Goal: Task Accomplishment & Management: Manage account settings

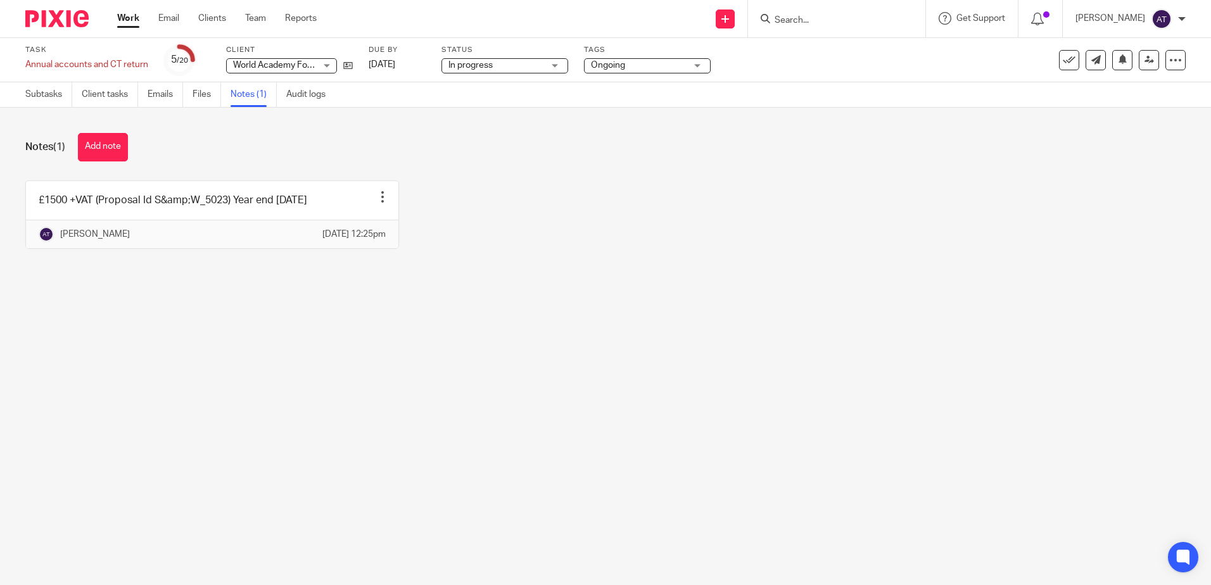
click at [900, 327] on main "Task Annual accounts and CT return Save Annual accounts and CT return 5 /20 Cli…" at bounding box center [605, 292] width 1211 height 585
click at [845, 14] on form at bounding box center [841, 19] width 135 height 16
click at [843, 21] on input "Search" at bounding box center [831, 20] width 114 height 11
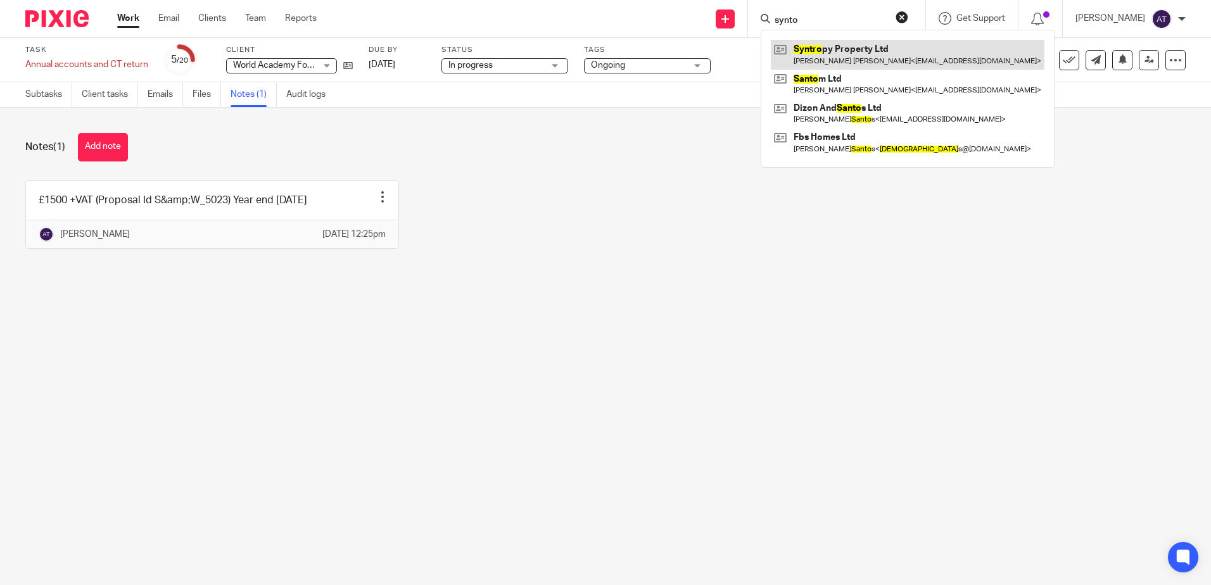
type input "synto"
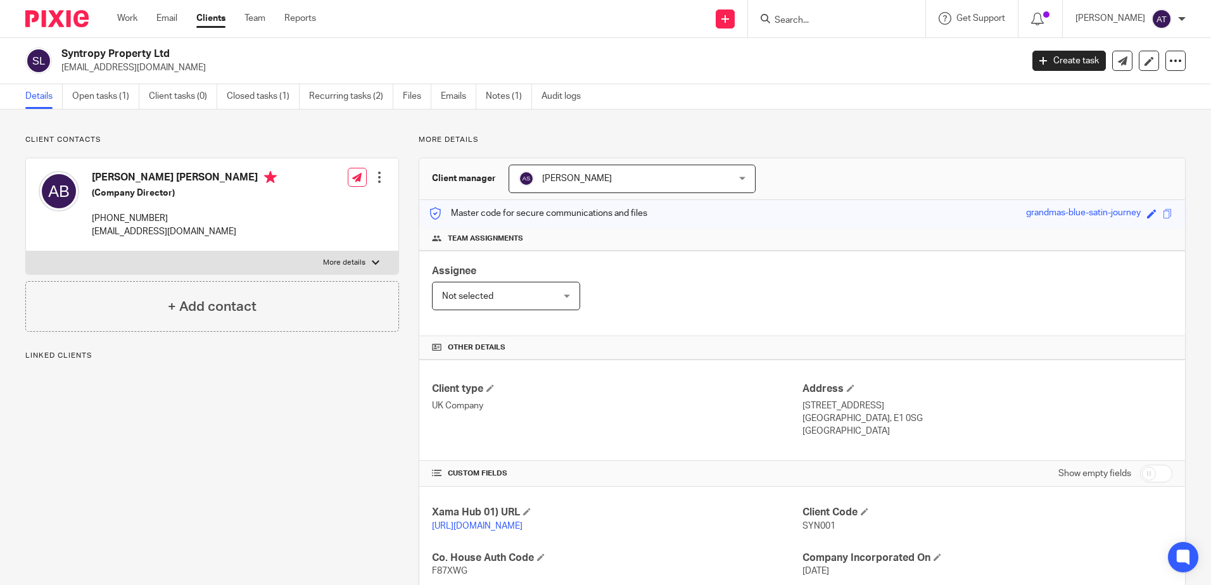
scroll to position [233, 0]
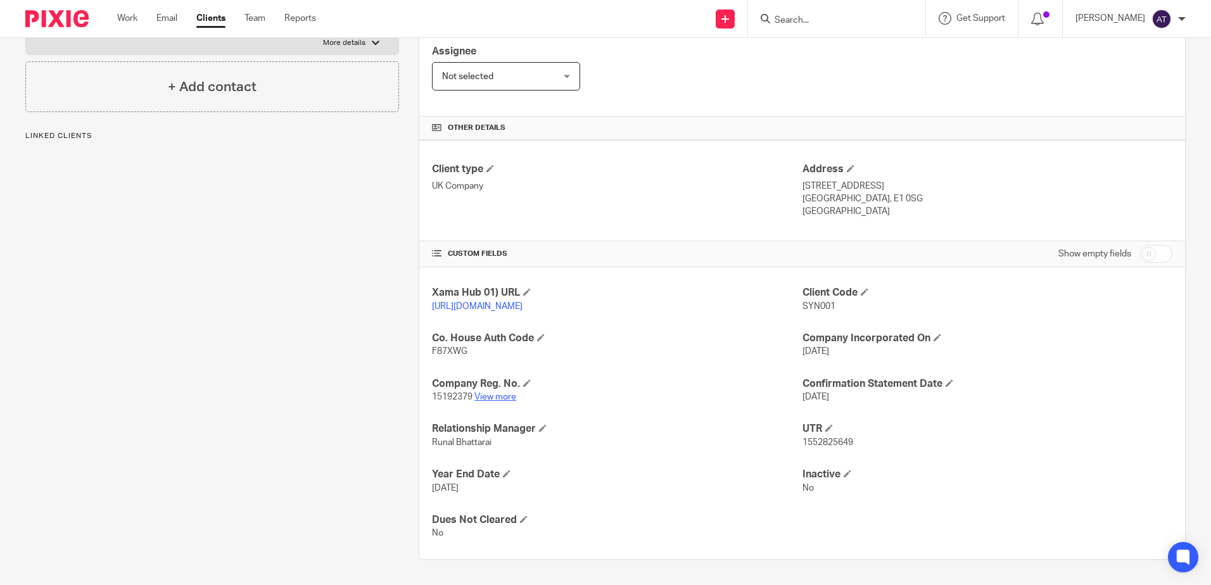
click at [501, 396] on link "View more" at bounding box center [496, 397] width 42 height 9
click at [506, 398] on link "View more" at bounding box center [496, 397] width 42 height 9
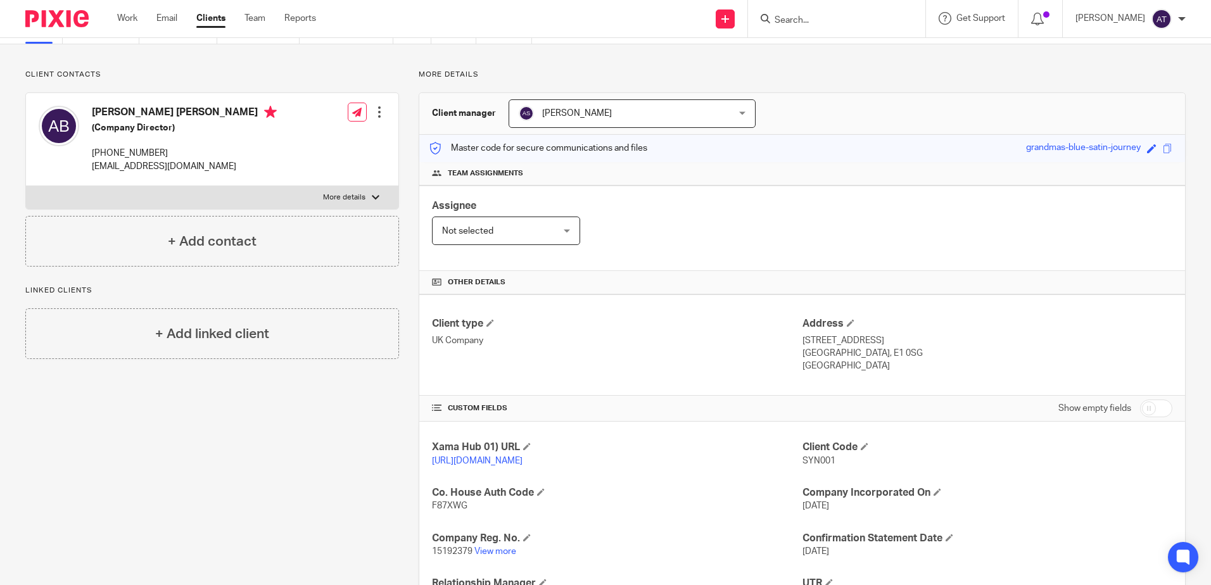
scroll to position [0, 0]
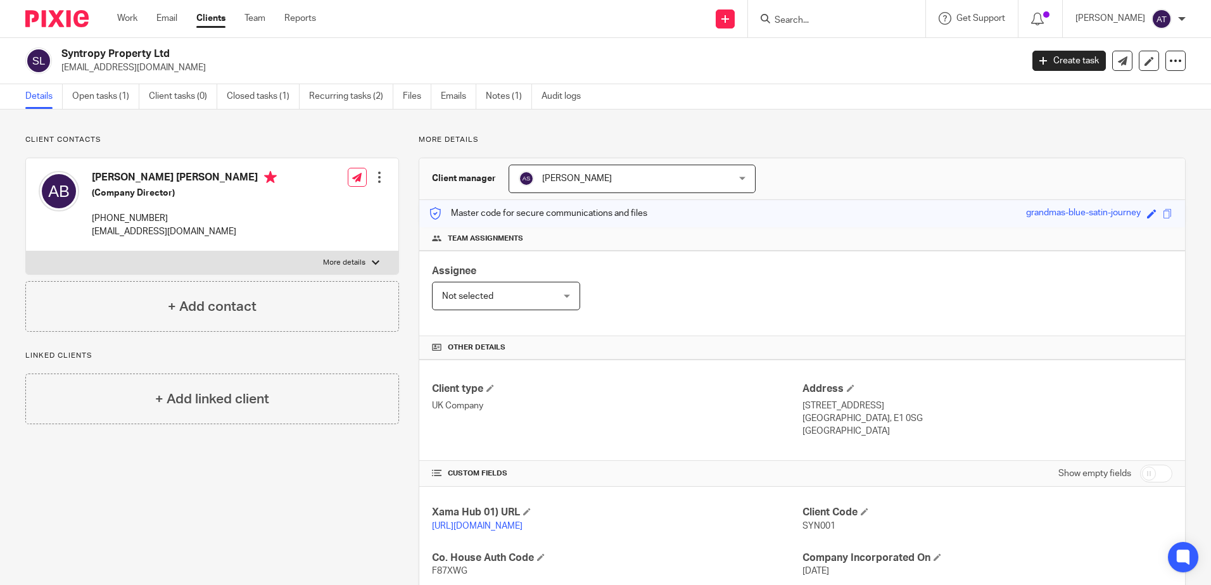
click at [806, 17] on input "Search" at bounding box center [831, 20] width 114 height 11
type input "gsm"
drag, startPoint x: 169, startPoint y: 216, endPoint x: 88, endPoint y: 225, distance: 81.6
click at [88, 225] on div "Amber Catherine Louise Billingham (Company Director) +44 790 556 5613 bamboambo…" at bounding box center [158, 205] width 238 height 80
copy p "+44 790 556 5613"
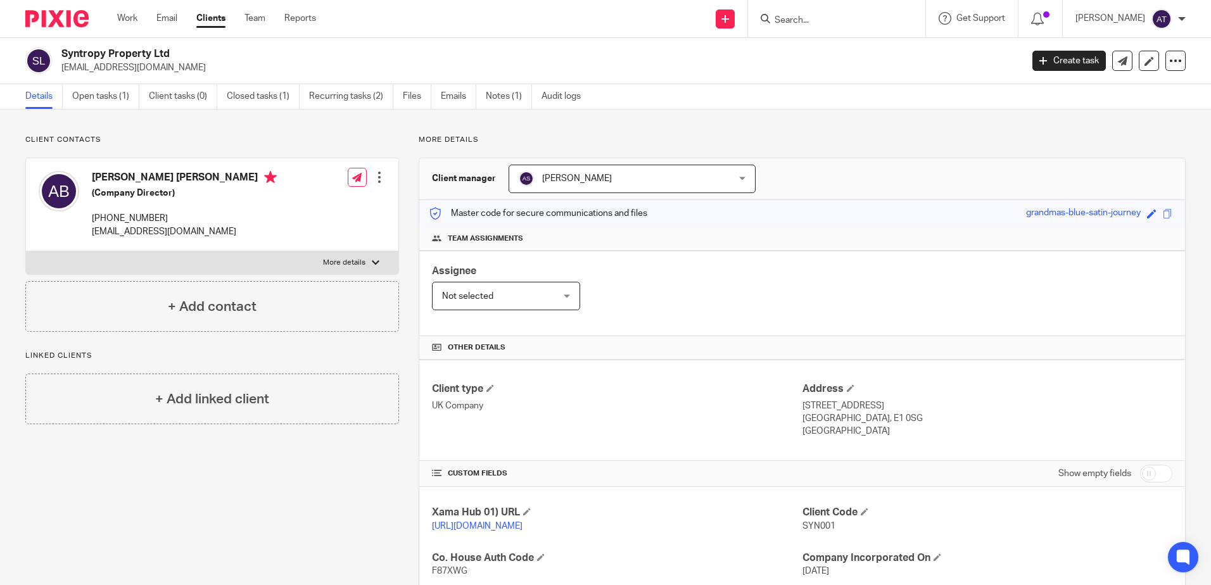
click at [193, 209] on div "Amber Catherine Louise Billingham (Company Director) +44 790 556 5613 bamboambo…" at bounding box center [184, 204] width 185 height 67
drag, startPoint x: 170, startPoint y: 216, endPoint x: 95, endPoint y: 213, distance: 75.5
click at [95, 213] on p "+44 790 556 5613" at bounding box center [184, 218] width 185 height 13
copy p "44 790 556 5613"
click at [262, 148] on div "Client contacts Amber Catherine Louise Billingham (Company Director) +44 790 55…" at bounding box center [212, 233] width 374 height 197
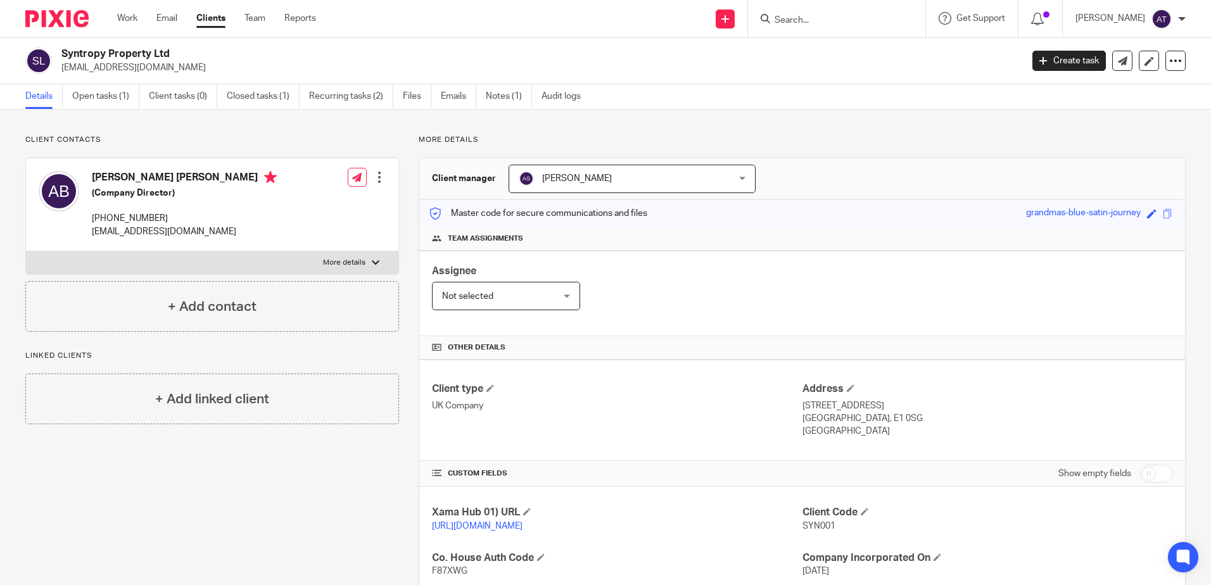
drag, startPoint x: 177, startPoint y: 214, endPoint x: 88, endPoint y: 221, distance: 89.6
click at [88, 221] on div "Amber Catherine Louise Billingham (Company Director) +44 790 556 5613 bamboambo…" at bounding box center [158, 205] width 238 height 80
copy p "+44 790 556 5613"
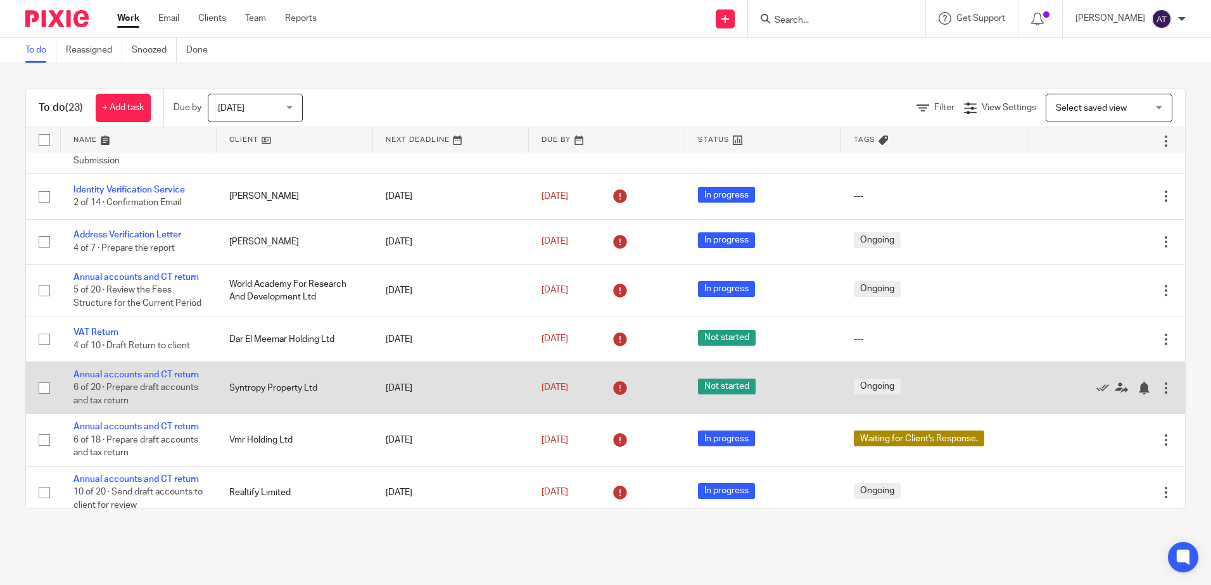
scroll to position [63, 0]
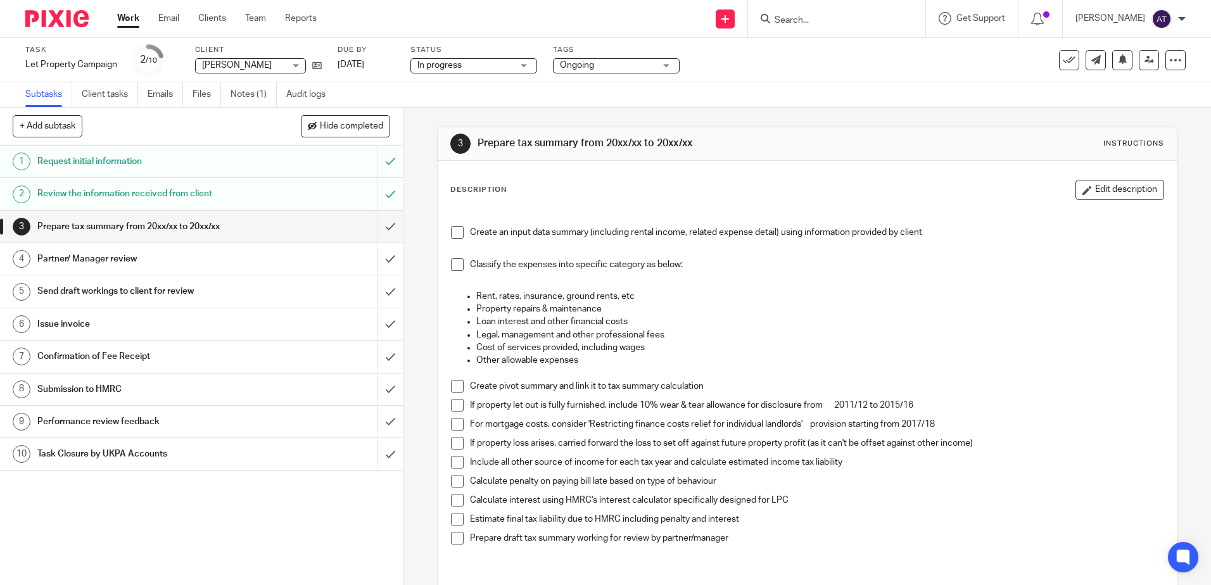
click at [803, 18] on input "Search" at bounding box center [831, 20] width 114 height 11
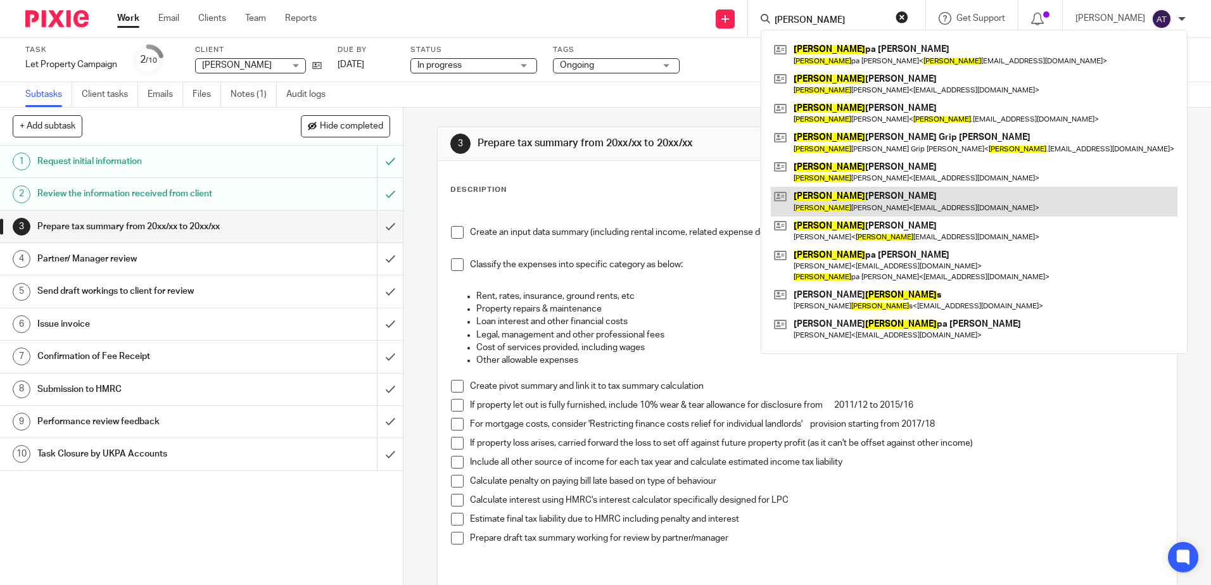
type input "philip"
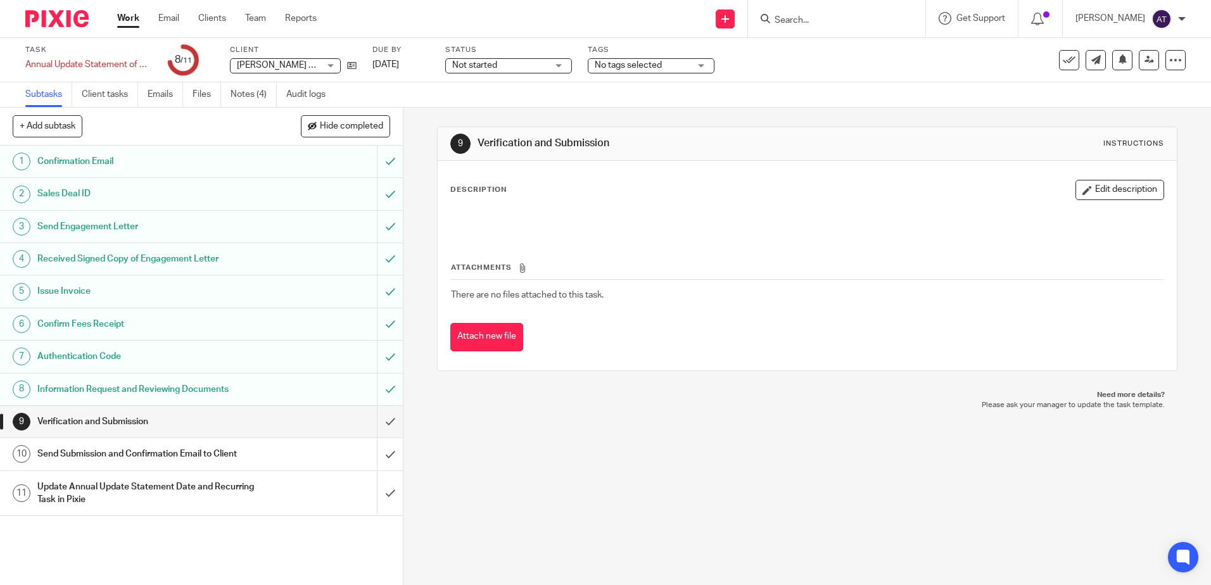
click at [786, 388] on div "9 Verification and Submission Instructions Description Edit description Attachm…" at bounding box center [807, 249] width 740 height 283
click at [375, 421] on input "submit" at bounding box center [201, 422] width 403 height 32
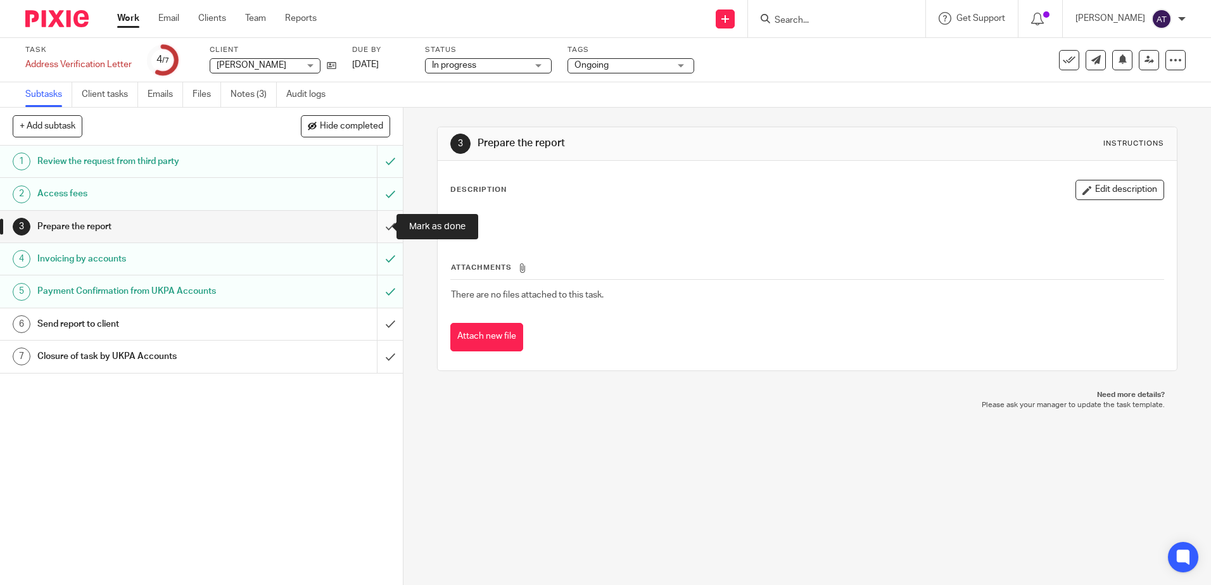
click at [383, 222] on input "submit" at bounding box center [201, 227] width 403 height 32
click at [374, 326] on input "submit" at bounding box center [201, 325] width 403 height 32
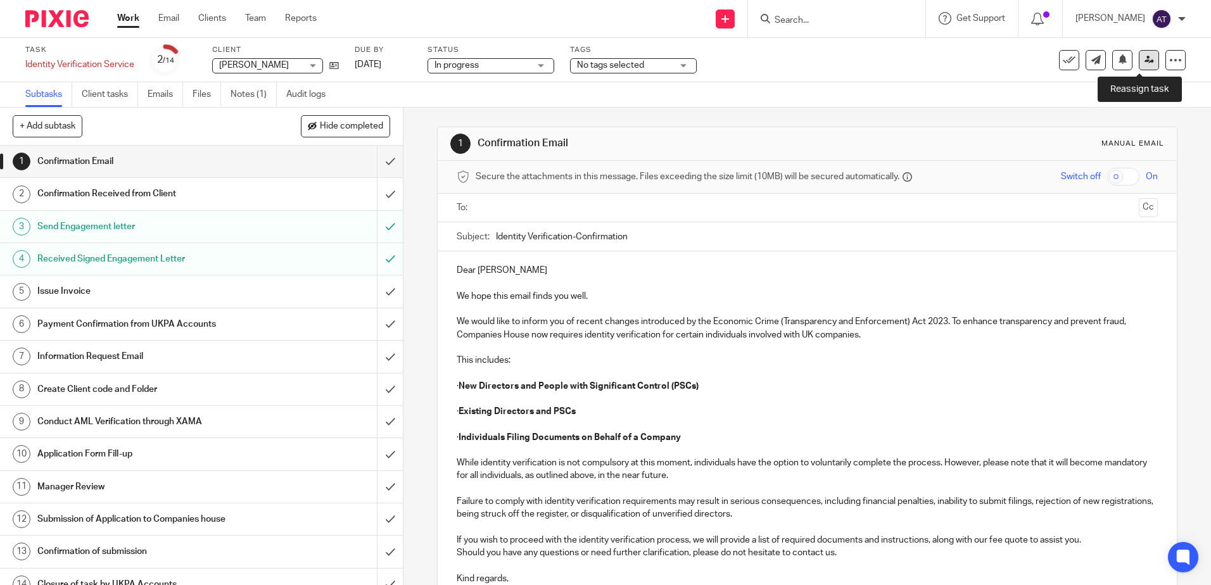
click at [1145, 60] on icon at bounding box center [1150, 60] width 10 height 10
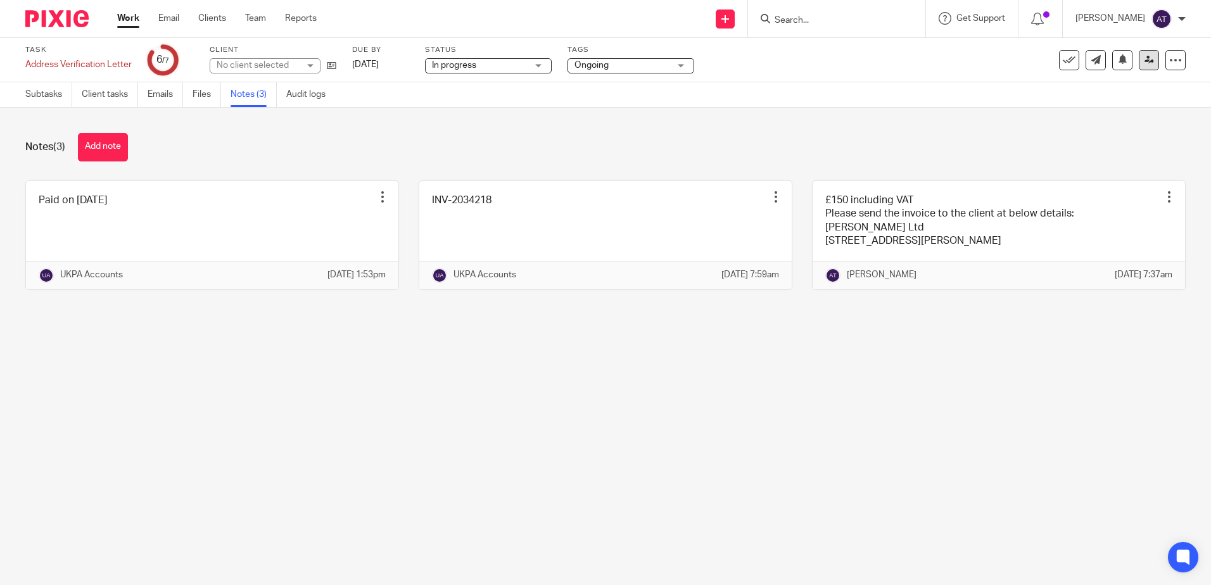
click at [1145, 64] on icon at bounding box center [1150, 60] width 10 height 10
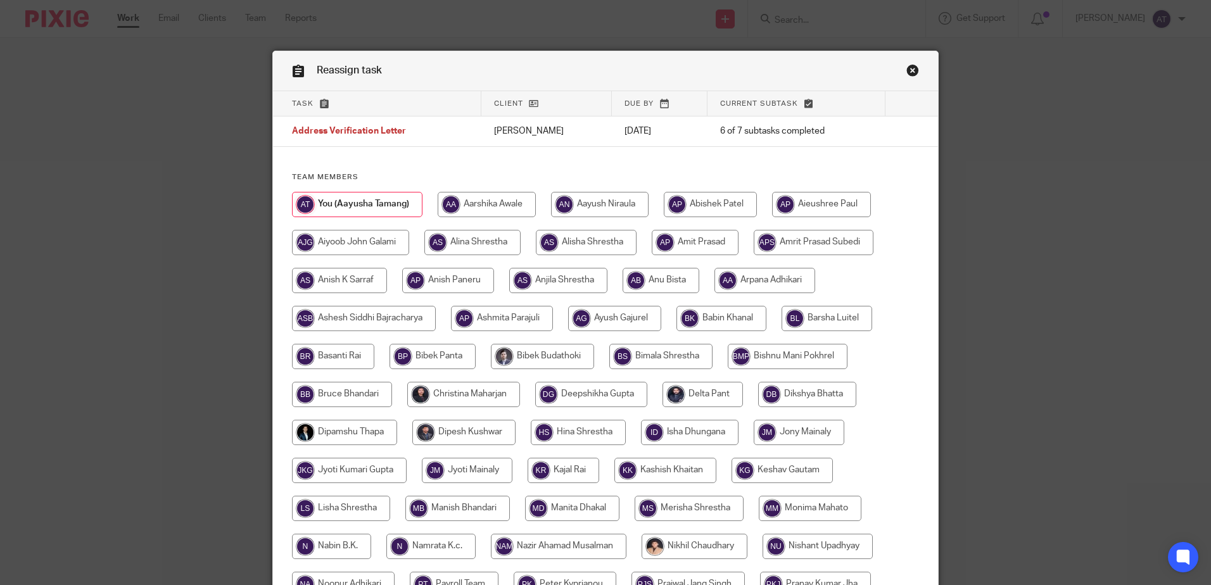
scroll to position [380, 0]
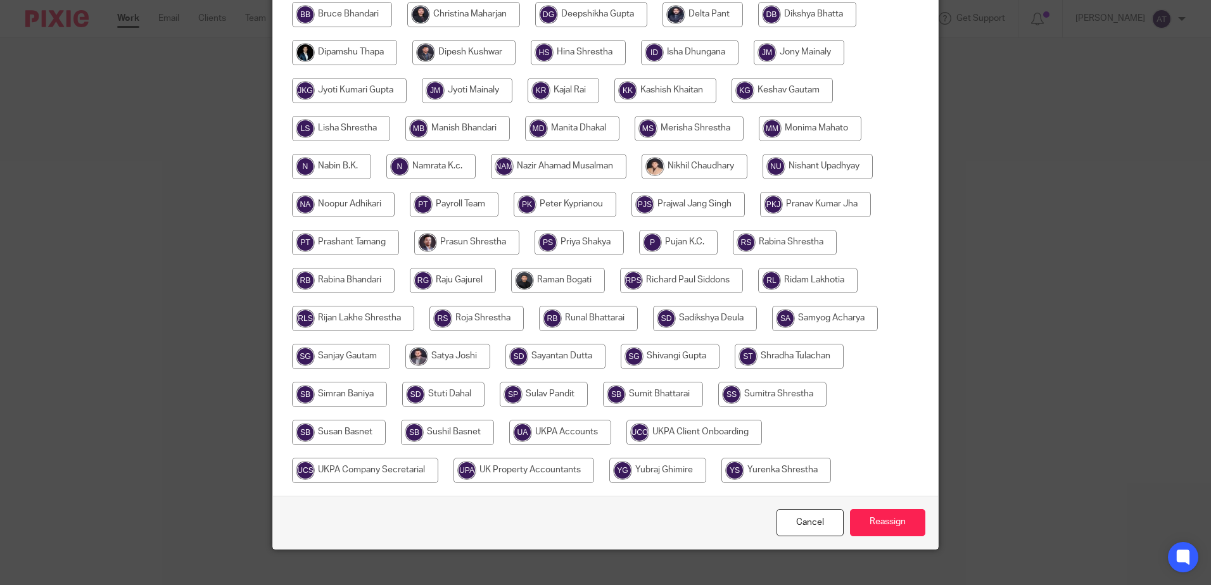
click at [566, 439] on input "radio" at bounding box center [560, 432] width 102 height 25
radio input "true"
click at [902, 527] on input "Reassign" at bounding box center [887, 522] width 75 height 27
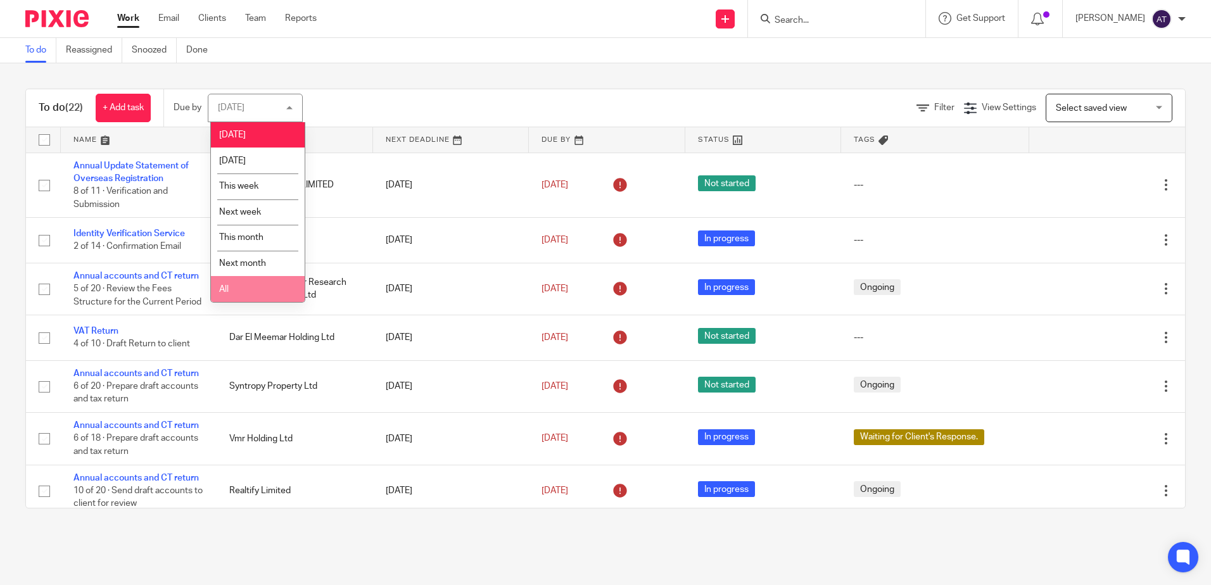
click at [246, 286] on li "All" at bounding box center [258, 289] width 94 height 26
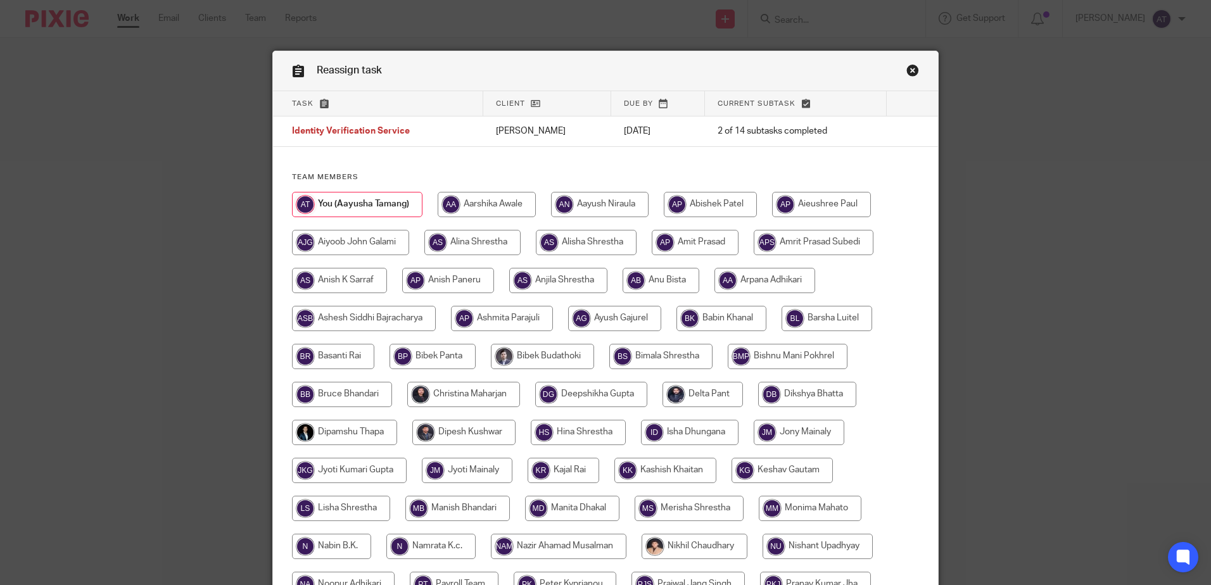
scroll to position [395, 0]
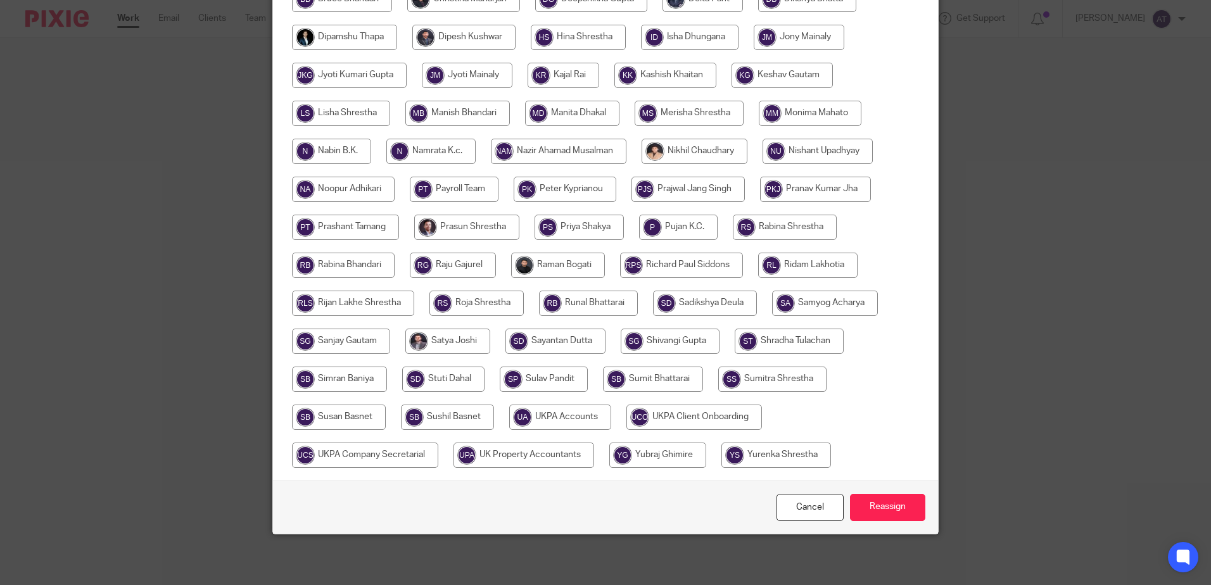
click at [379, 461] on input "radio" at bounding box center [365, 455] width 146 height 25
radio input "true"
click at [865, 502] on input "Reassign" at bounding box center [887, 507] width 75 height 27
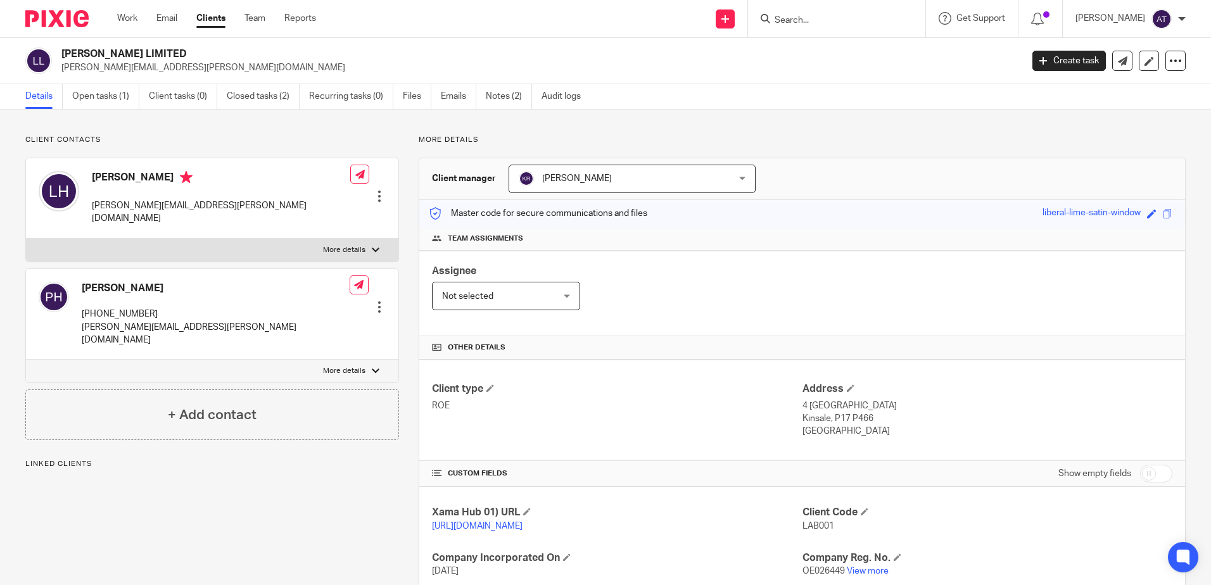
scroll to position [233, 0]
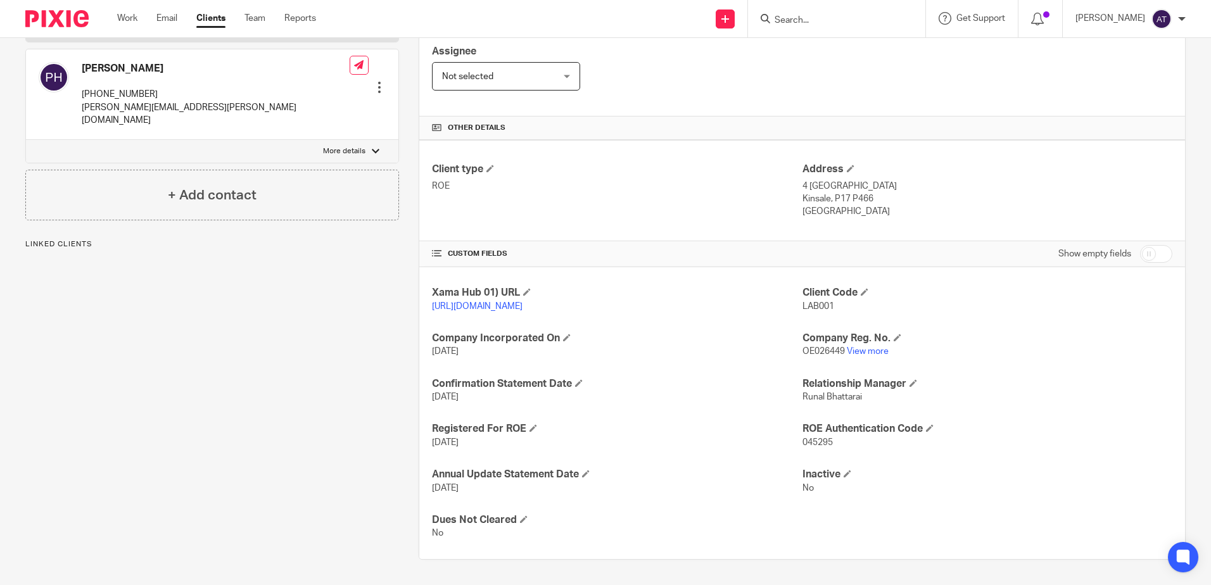
click at [826, 445] on span "045295" at bounding box center [818, 442] width 30 height 9
click at [820, 442] on span "045295" at bounding box center [818, 442] width 30 height 9
copy span "045295"
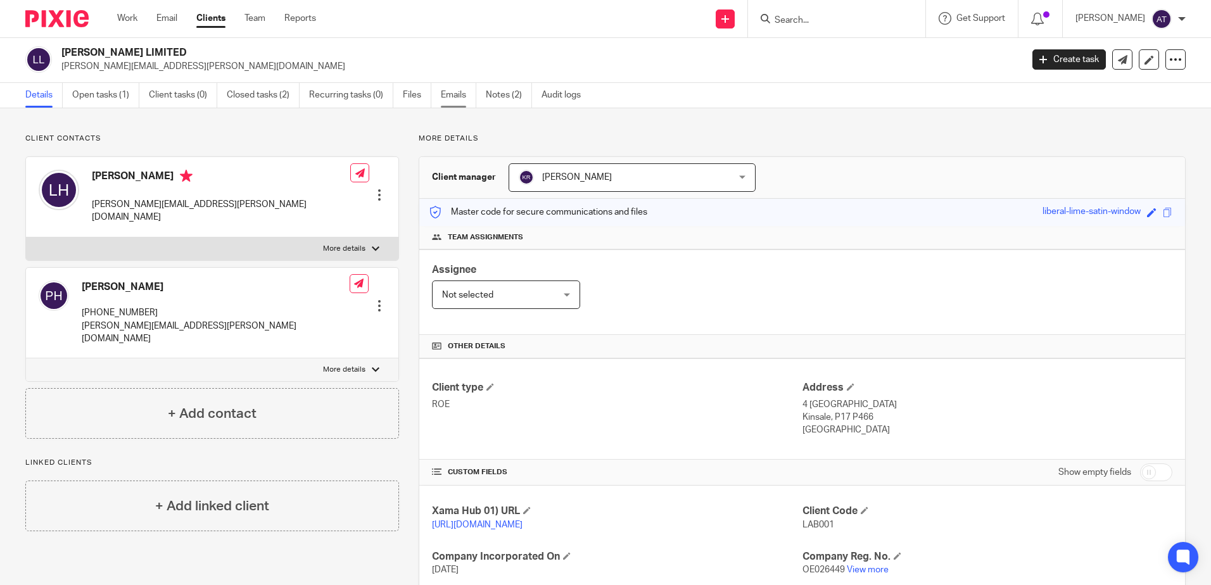
scroll to position [0, 0]
click at [281, 104] on link "Closed tasks (2)" at bounding box center [263, 96] width 73 height 25
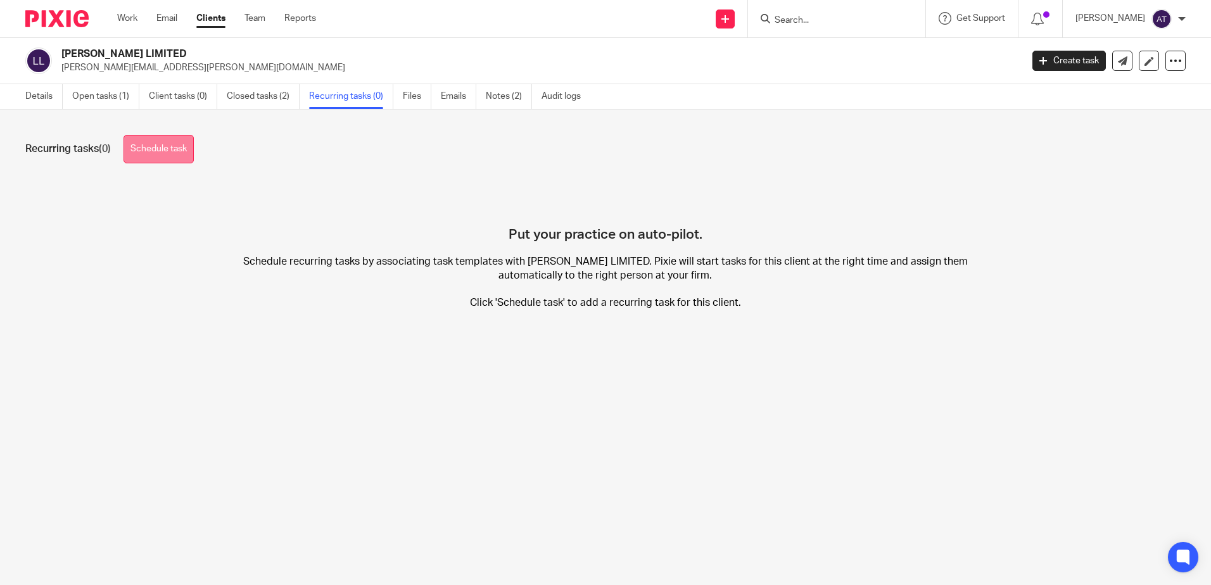
click at [171, 153] on link "Schedule task" at bounding box center [159, 149] width 70 height 29
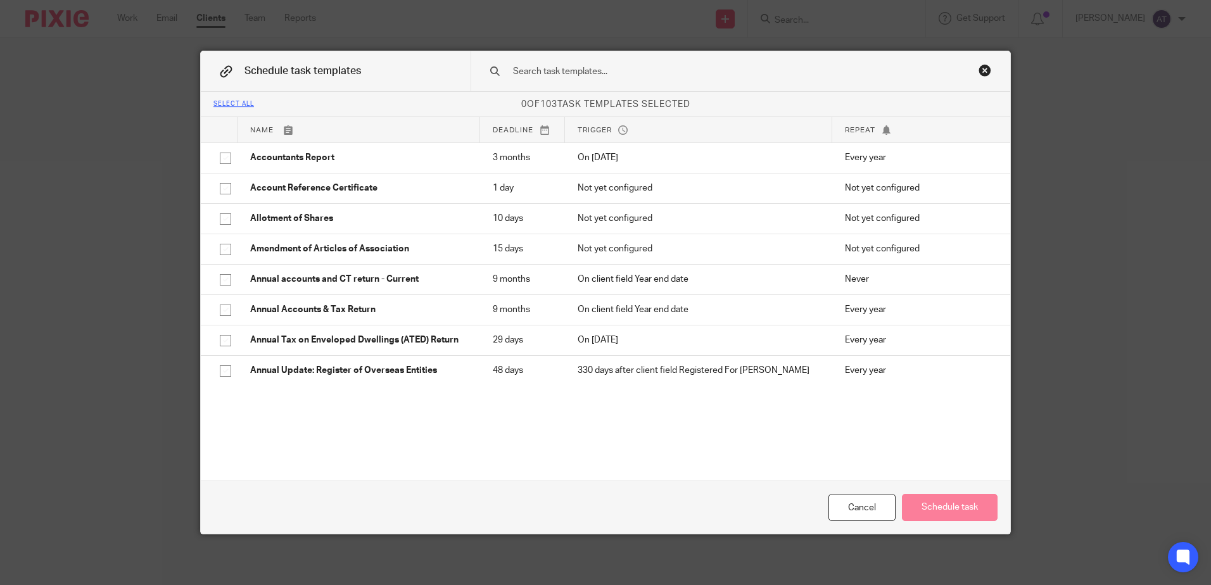
click at [691, 59] on div at bounding box center [741, 71] width 540 height 40
click at [979, 68] on div "Close this dialog window" at bounding box center [985, 70] width 13 height 13
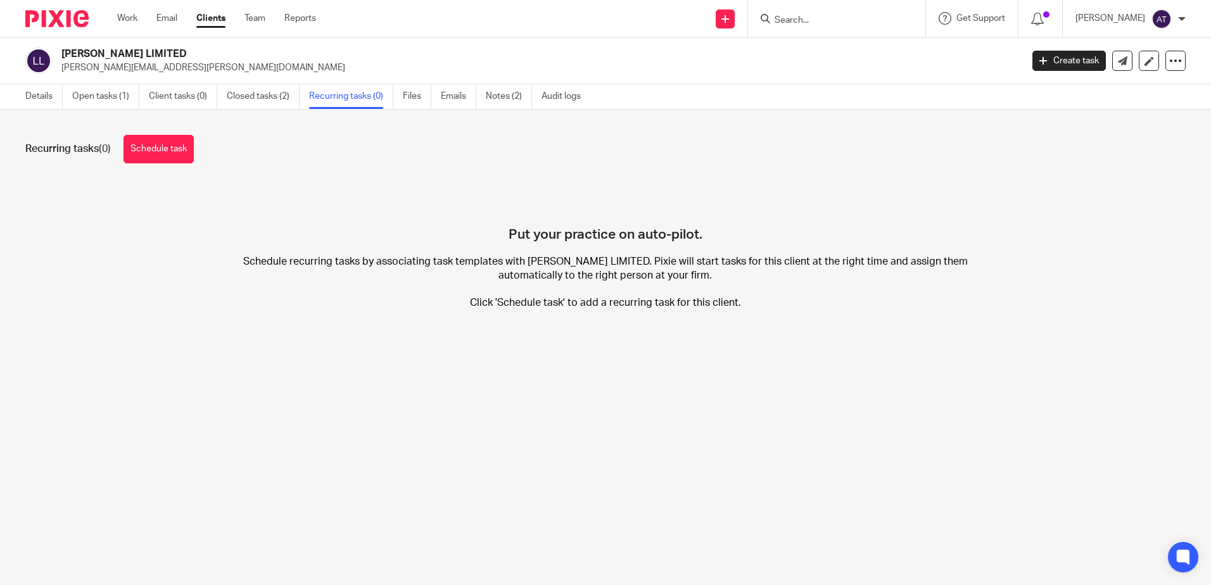
click at [13, 94] on div "Details Open tasks (1) Client tasks (0) Closed tasks (2) Recurring tasks (0) Fi…" at bounding box center [306, 96] width 613 height 25
click at [42, 101] on link "Details" at bounding box center [43, 96] width 37 height 25
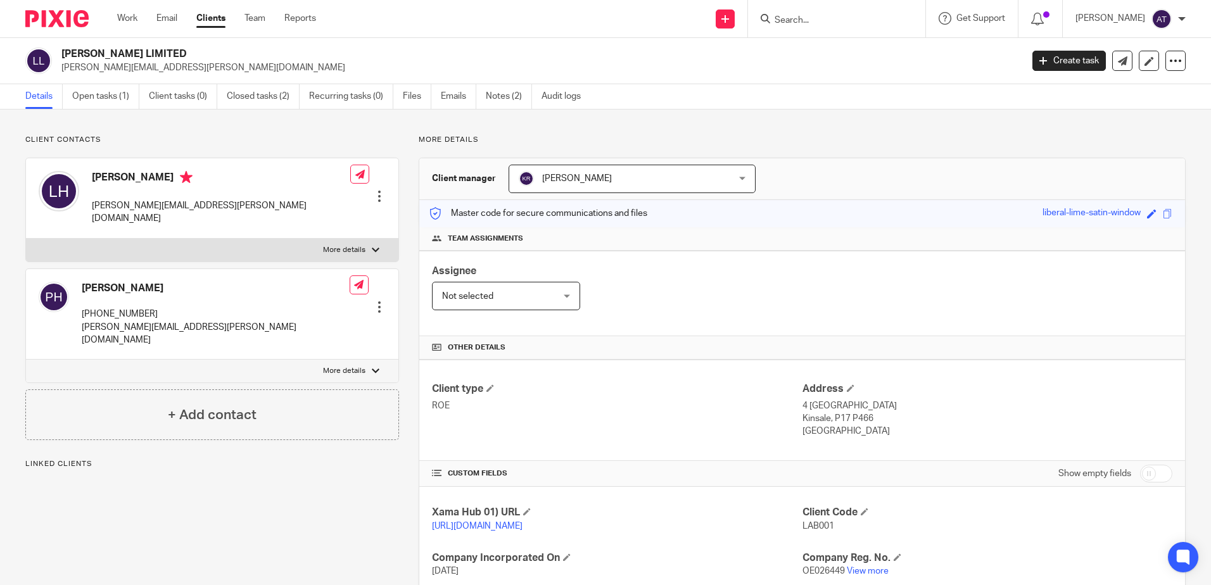
scroll to position [233, 0]
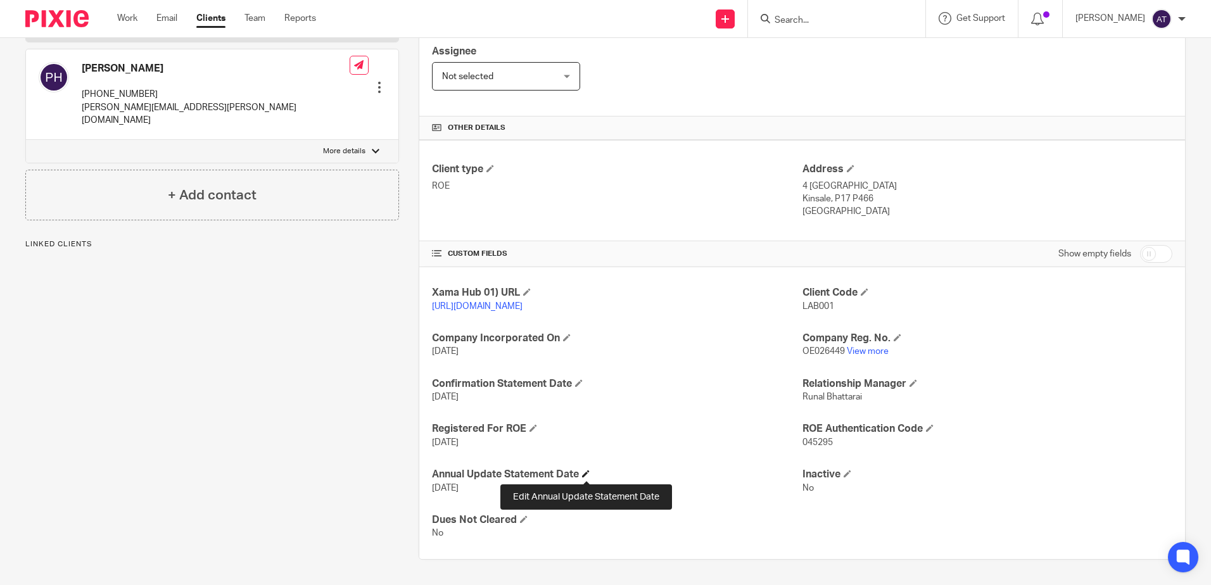
click at [589, 477] on span at bounding box center [586, 474] width 8 height 8
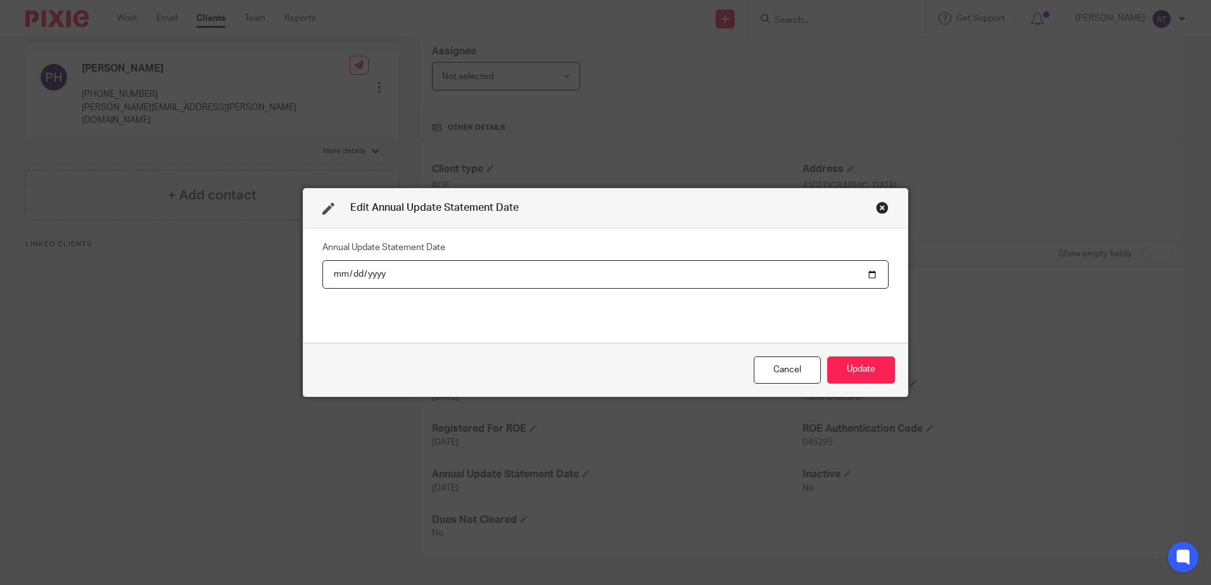
click at [412, 274] on input "[DATE]" at bounding box center [605, 274] width 566 height 29
click at [379, 272] on input "2024-02-14" at bounding box center [605, 274] width 566 height 29
click at [375, 275] on input "2024-02-14" at bounding box center [605, 274] width 566 height 29
type input "2025-02-14"
click at [857, 371] on button "Update" at bounding box center [861, 370] width 68 height 27
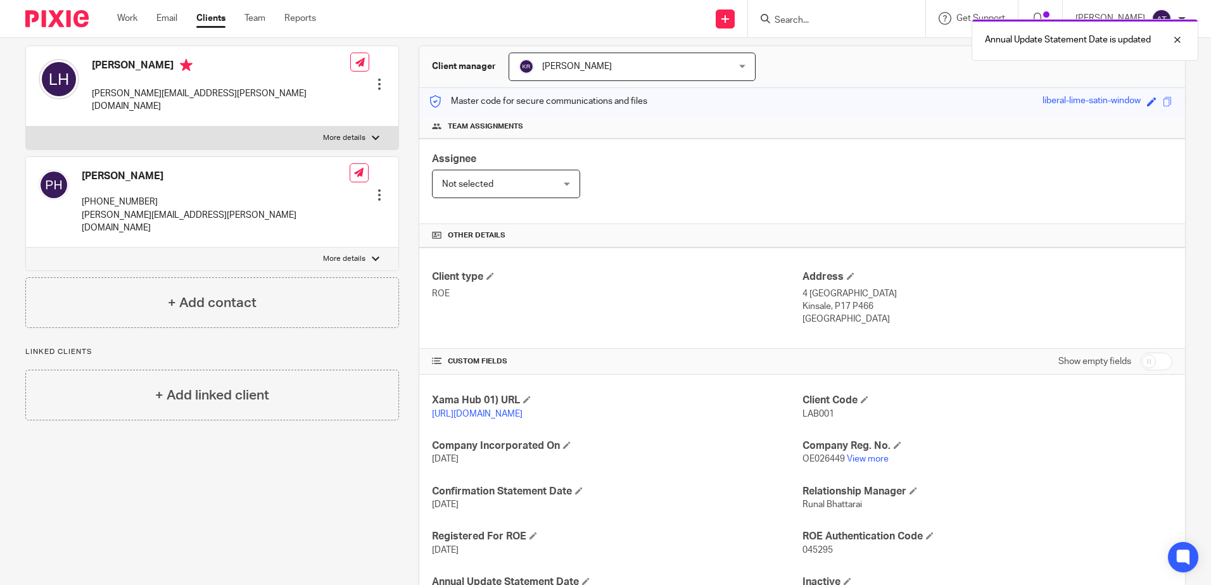
scroll to position [0, 0]
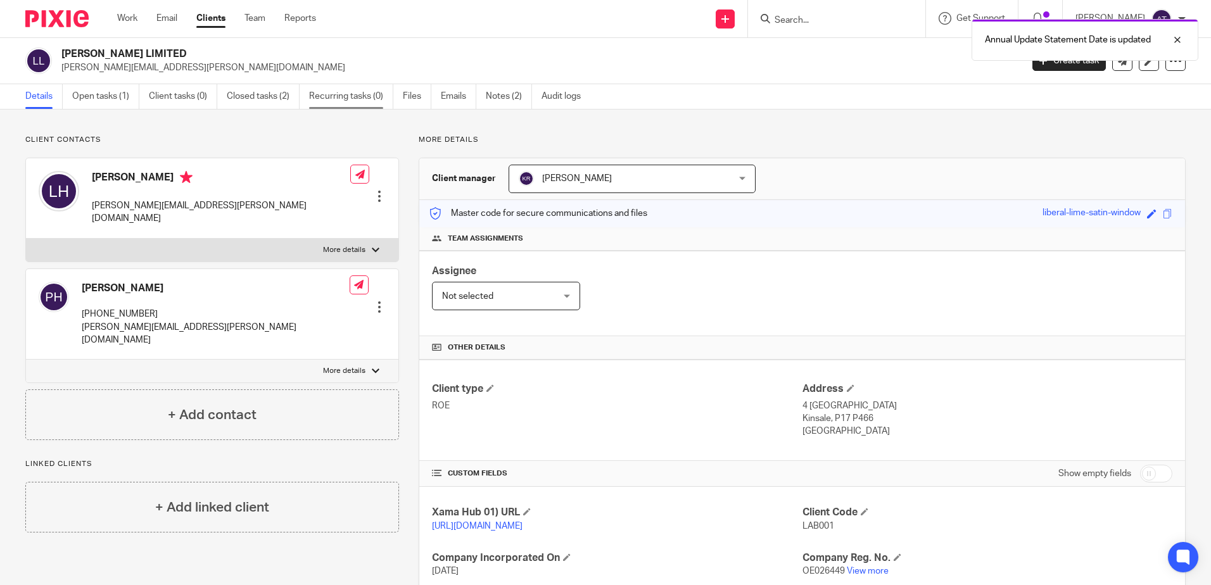
drag, startPoint x: 343, startPoint y: 99, endPoint x: 374, endPoint y: 96, distance: 31.8
click at [343, 99] on link "Recurring tasks (0)" at bounding box center [351, 96] width 84 height 25
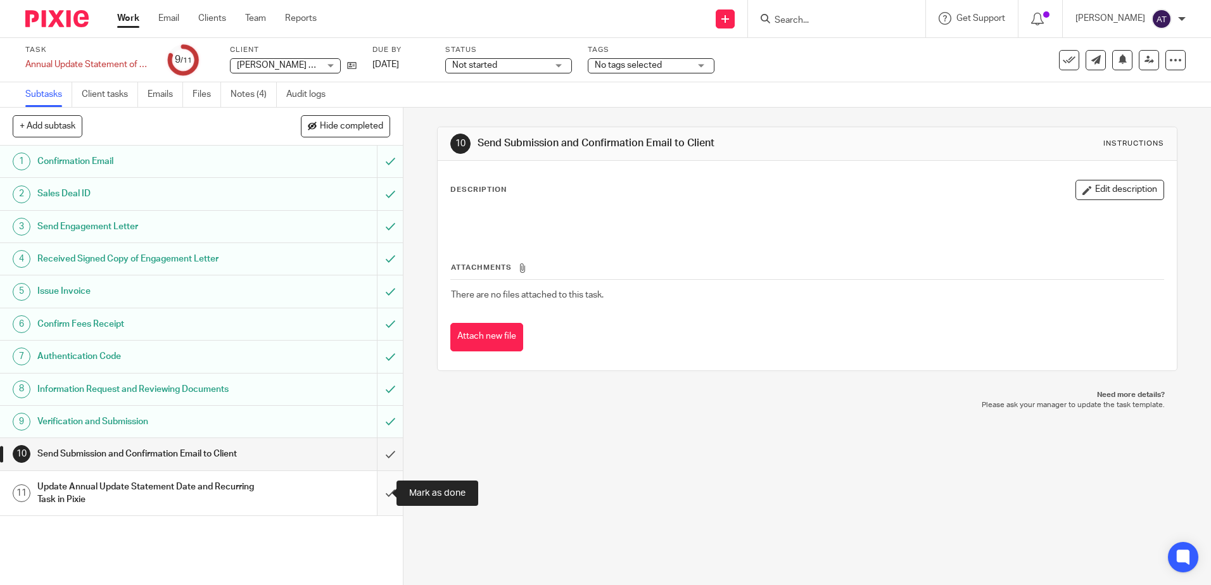
click at [370, 495] on input "submit" at bounding box center [201, 493] width 403 height 45
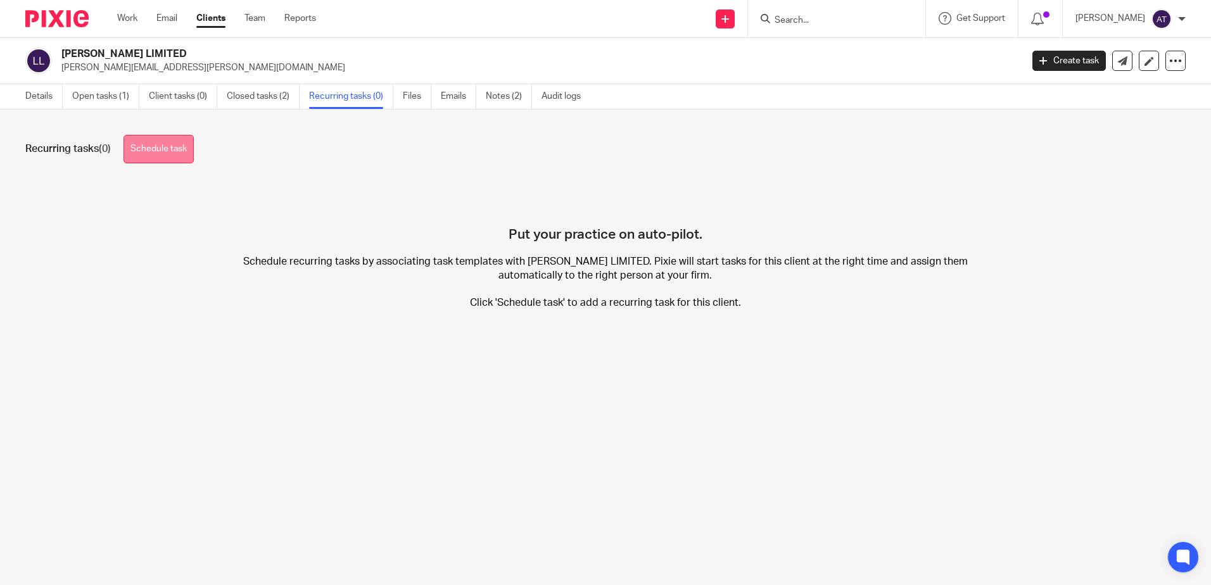
click at [182, 158] on link "Schedule task" at bounding box center [159, 149] width 70 height 29
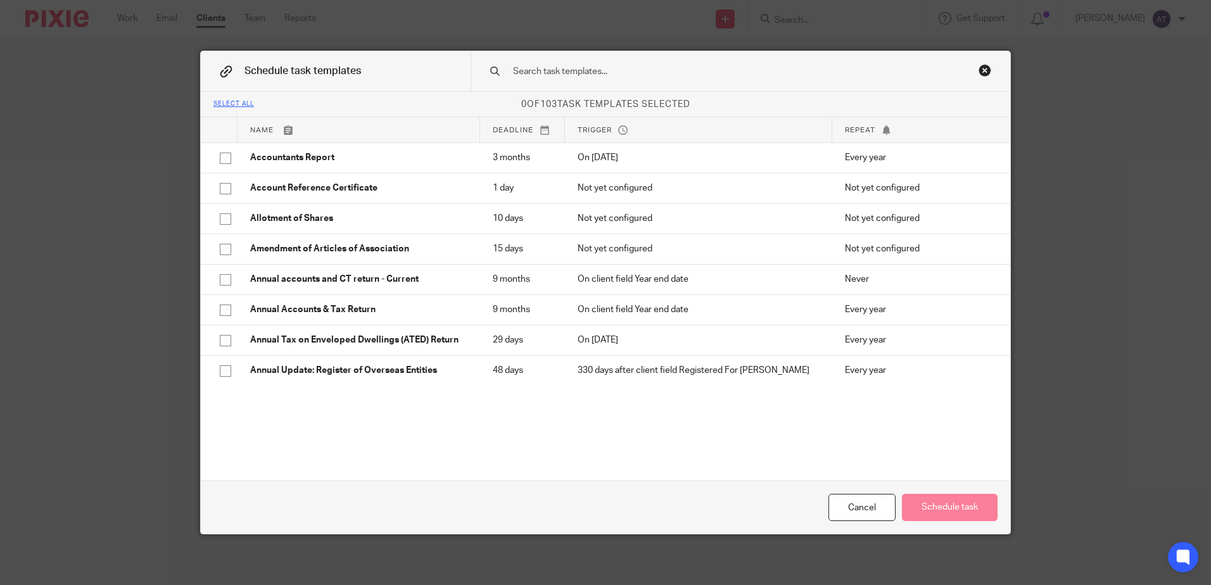
click at [672, 74] on input "text" at bounding box center [721, 72] width 418 height 14
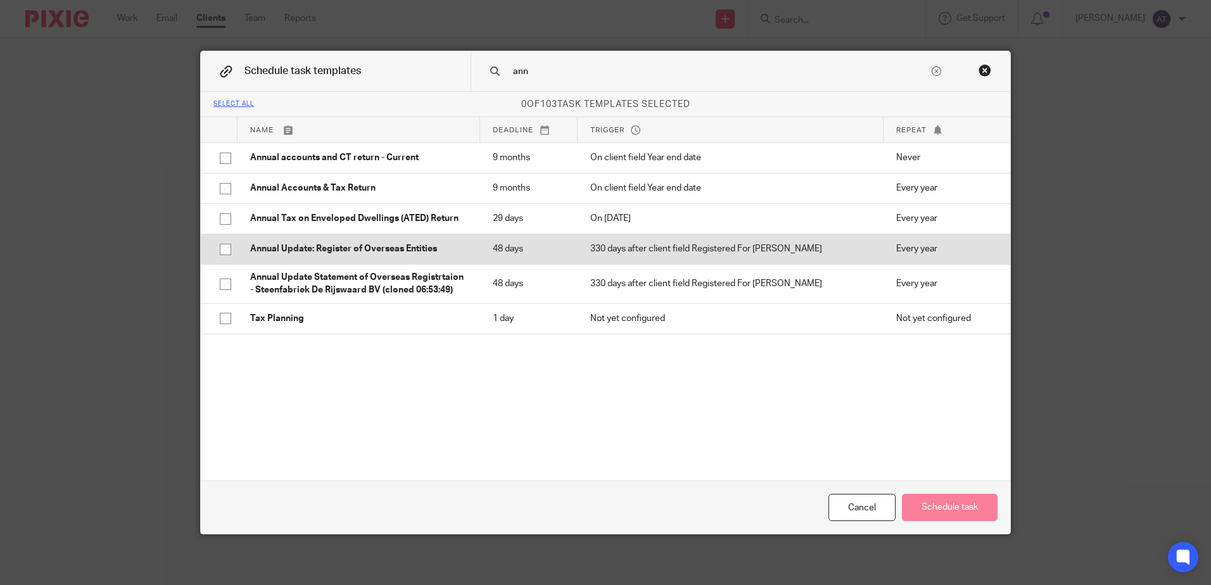
type input "ann"
click at [341, 252] on p "Annual Update: Register of Overseas Entities" at bounding box center [358, 249] width 217 height 13
checkbox input "true"
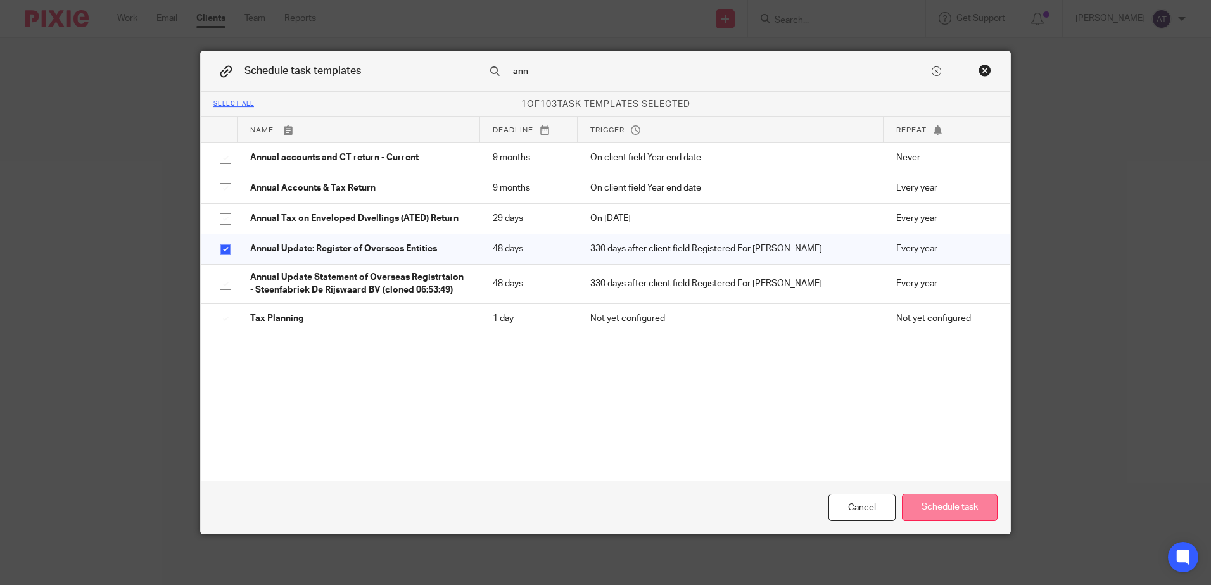
click at [943, 520] on button "Schedule task" at bounding box center [950, 507] width 96 height 27
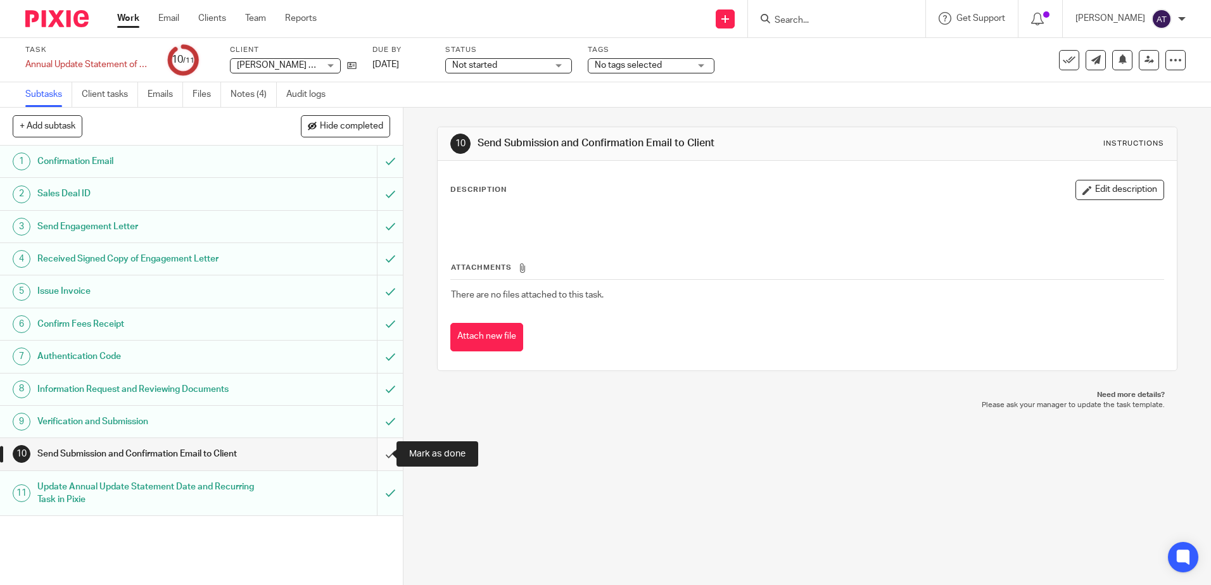
click at [381, 454] on input "submit" at bounding box center [201, 454] width 403 height 32
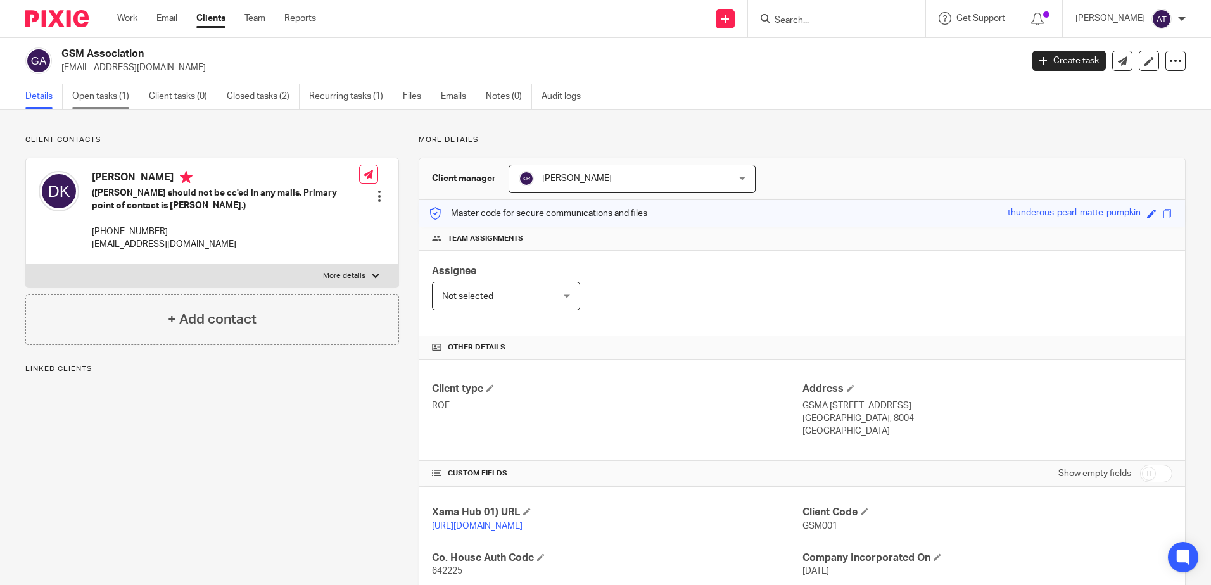
click at [94, 104] on link "Open tasks (1)" at bounding box center [105, 96] width 67 height 25
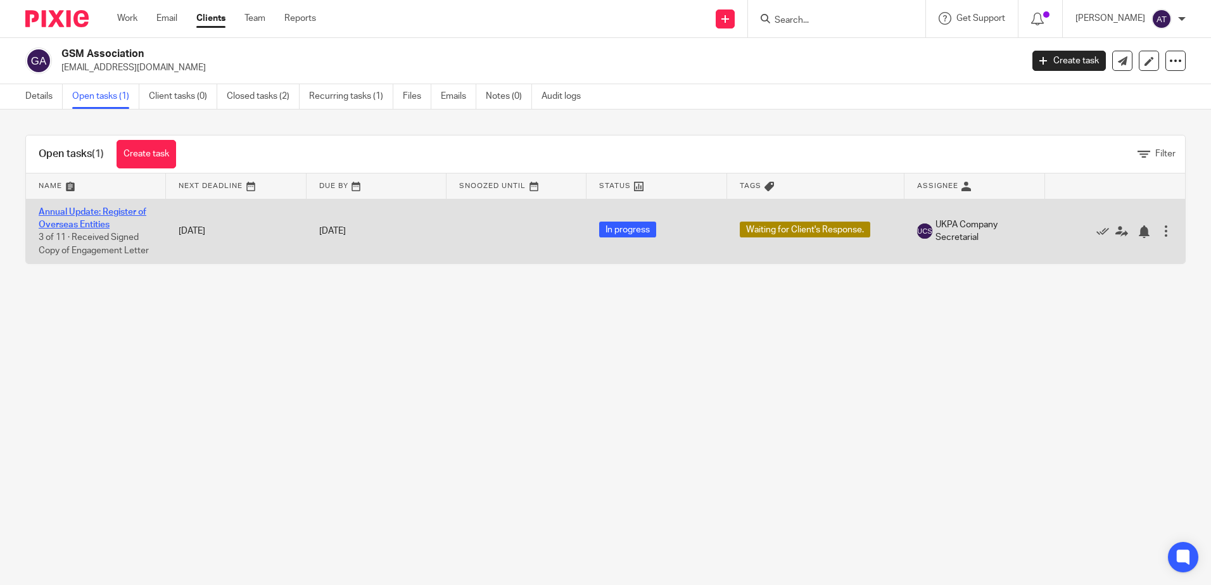
click at [56, 211] on link "Annual Update: Register of Overseas Entities" at bounding box center [93, 219] width 108 height 22
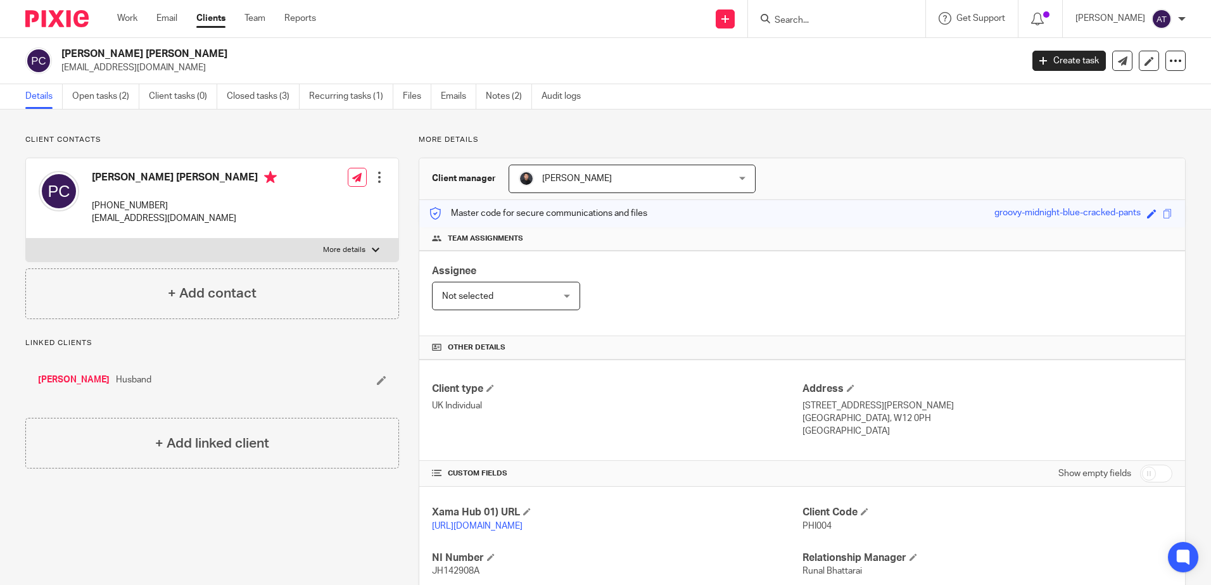
drag, startPoint x: 185, startPoint y: 206, endPoint x: 91, endPoint y: 207, distance: 93.8
click at [91, 207] on div "Philip Jack Cooper +44 079 999 00866 philcooper1989@hotmail.com" at bounding box center [158, 198] width 238 height 67
copy p "+44 079 999 00866"
click at [583, 56] on h2 "Philip Jack Cooper" at bounding box center [442, 54] width 762 height 13
click at [834, 21] on input "Search" at bounding box center [831, 20] width 114 height 11
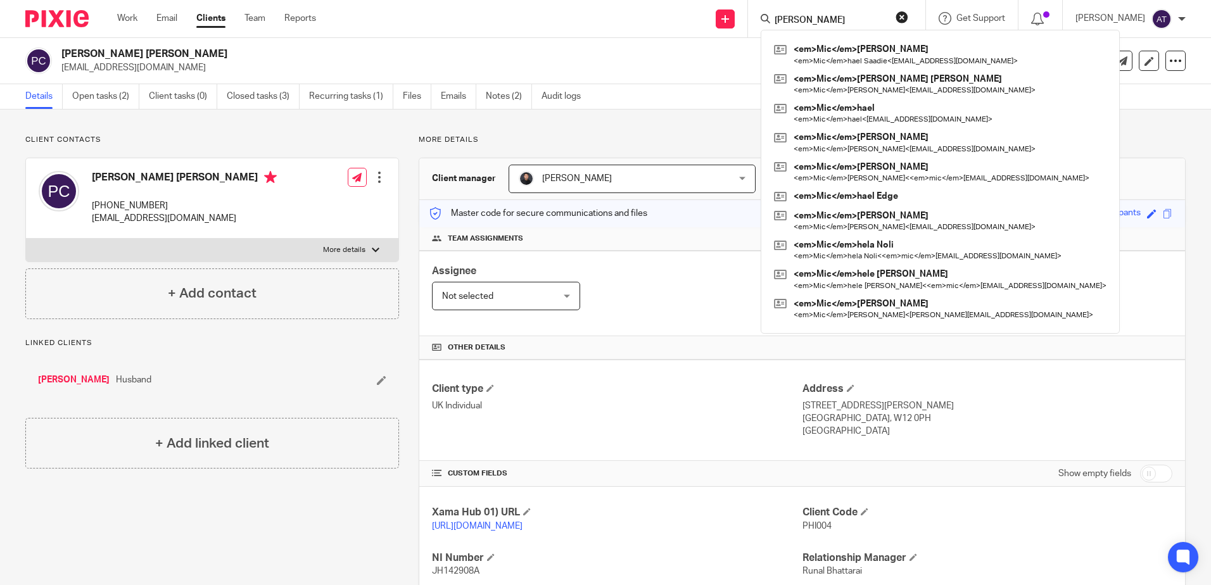
type input "michael"
click button "submit" at bounding box center [0, 0] width 0 height 0
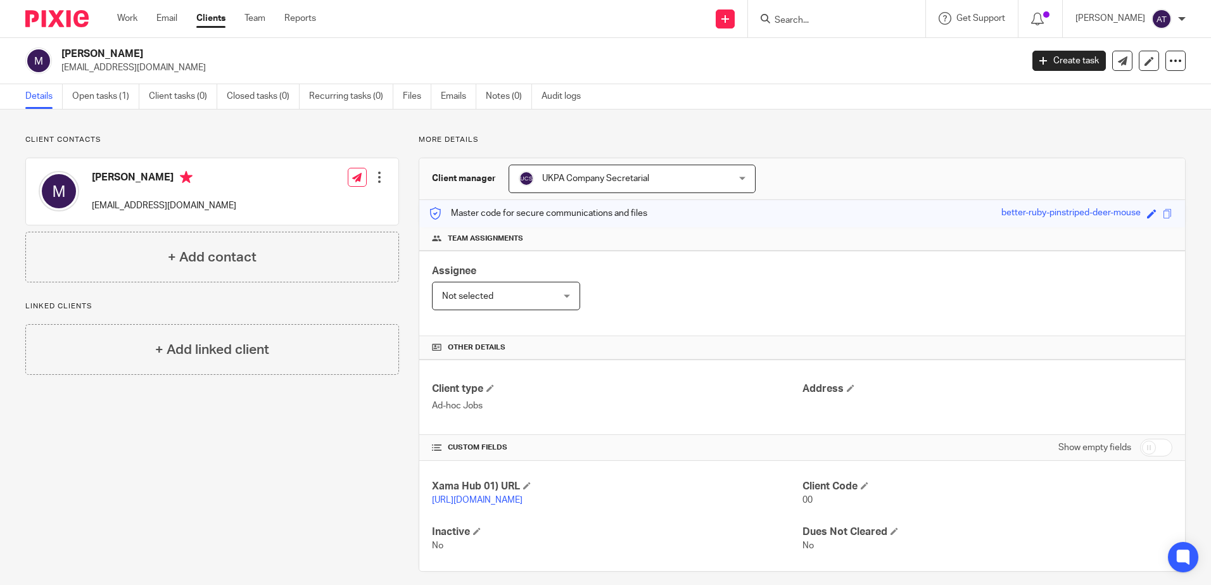
click at [375, 181] on div at bounding box center [379, 177] width 13 height 13
click at [286, 198] on link "Edit contact" at bounding box center [319, 205] width 121 height 18
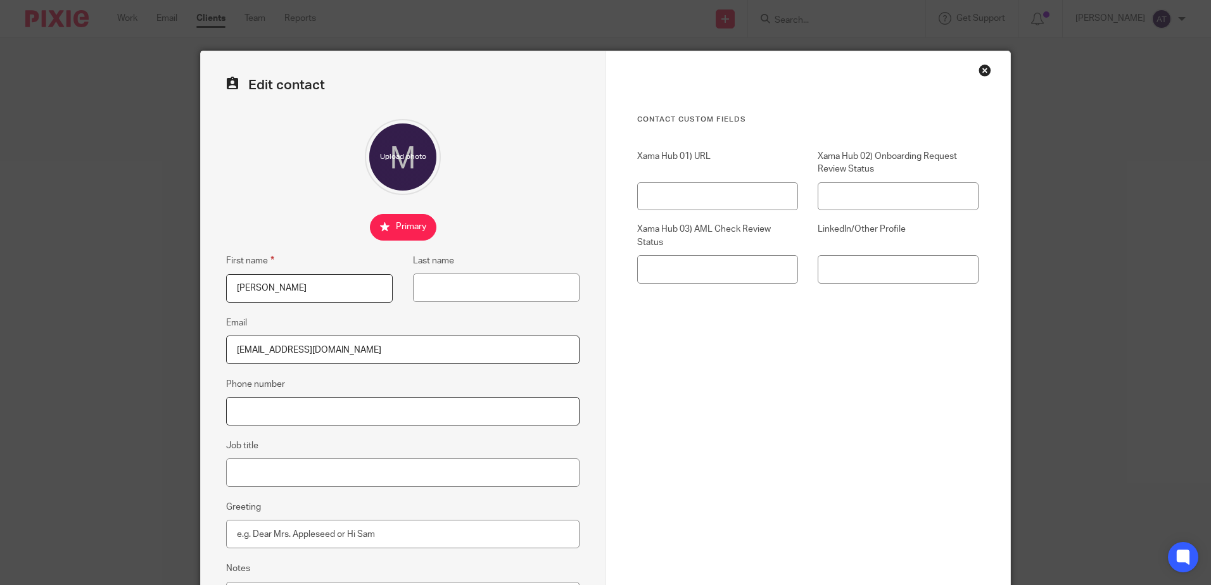
click at [277, 416] on input "Phone number" at bounding box center [403, 411] width 354 height 29
paste input "[PHONE_NUMBER]"
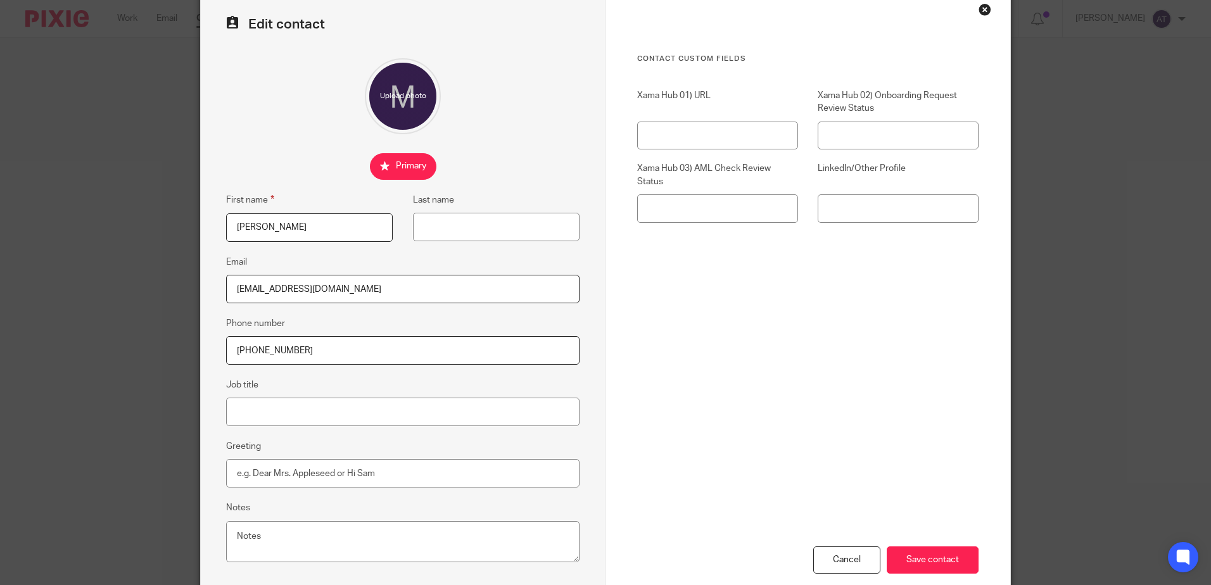
scroll to position [132, 0]
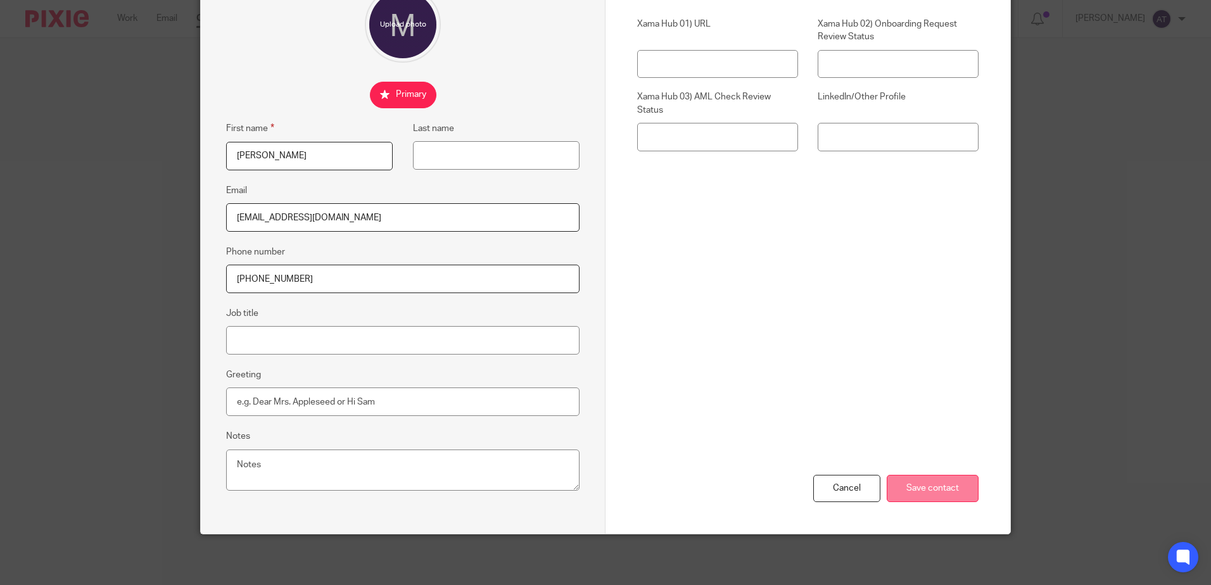
type input "[PHONE_NUMBER]"
click at [916, 487] on input "Save contact" at bounding box center [933, 488] width 92 height 27
click at [924, 487] on input "Save contact" at bounding box center [933, 488] width 92 height 27
